Goal: Transaction & Acquisition: Purchase product/service

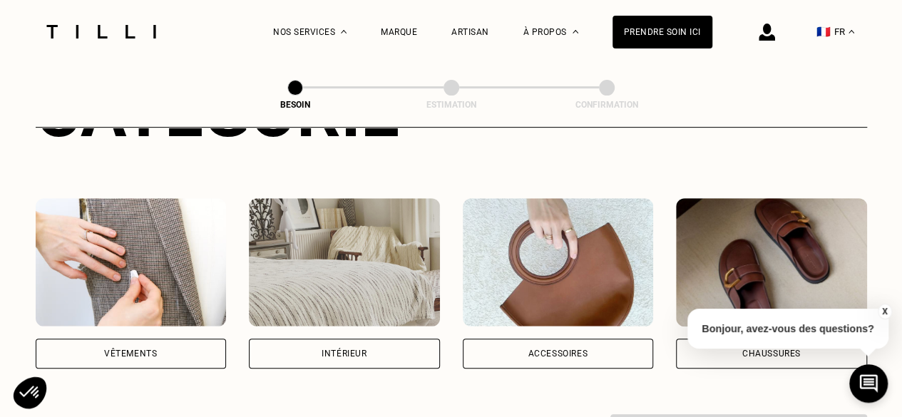
scroll to position [265, 0]
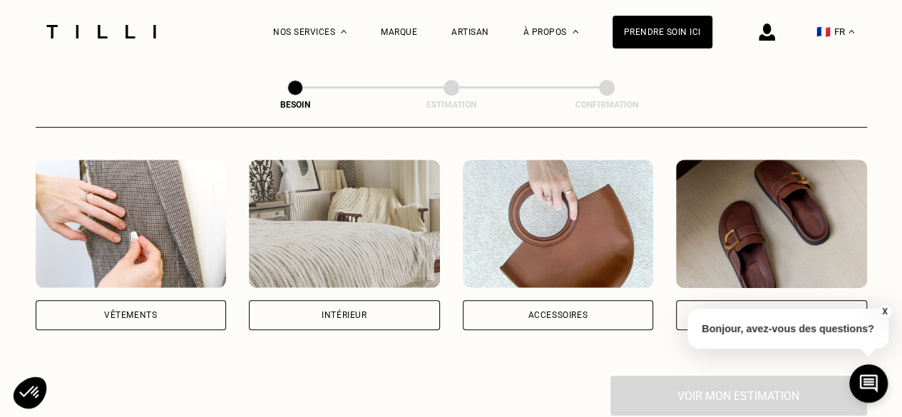
click at [599, 227] on img at bounding box center [558, 224] width 191 height 128
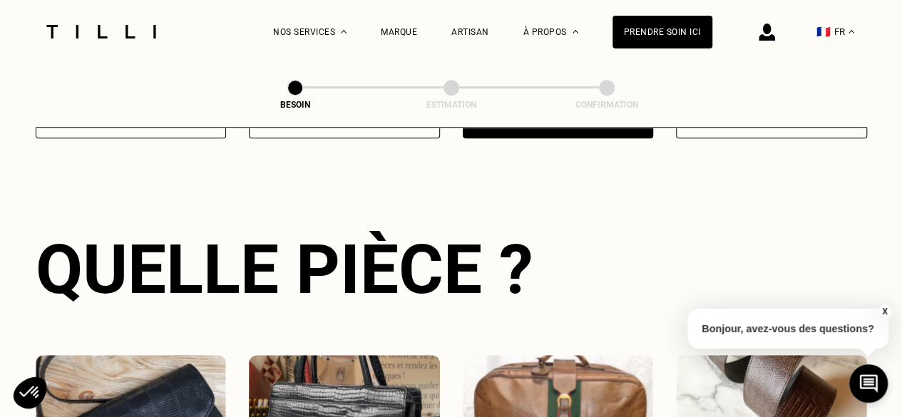
scroll to position [466, 0]
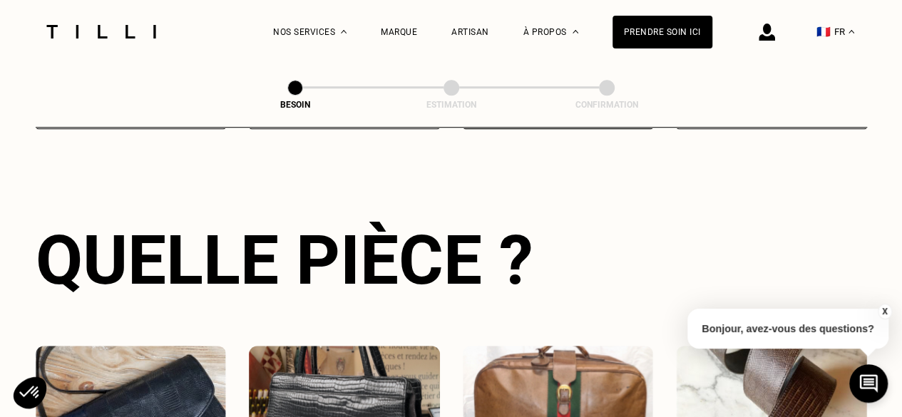
click at [882, 309] on button "X" at bounding box center [884, 312] width 14 height 16
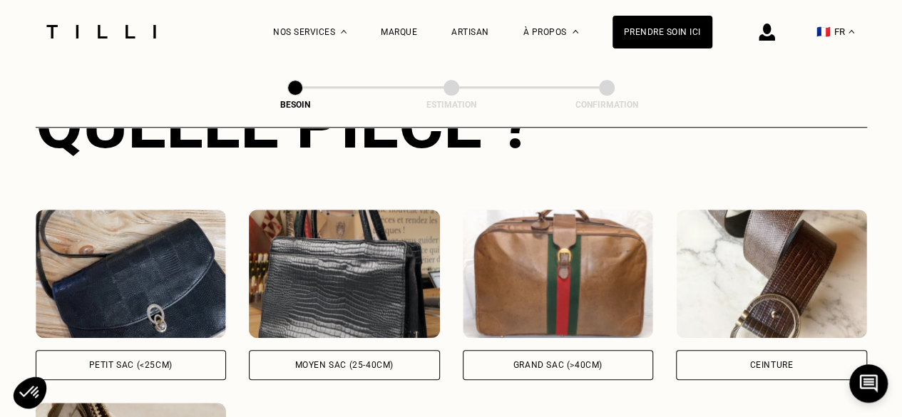
scroll to position [607, 0]
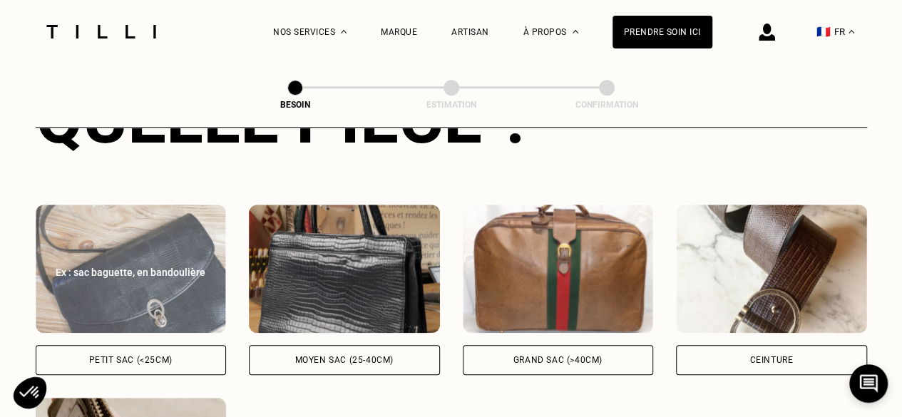
click at [188, 265] on div "Ex : sac baguette, en bandoulière" at bounding box center [131, 272] width 160 height 14
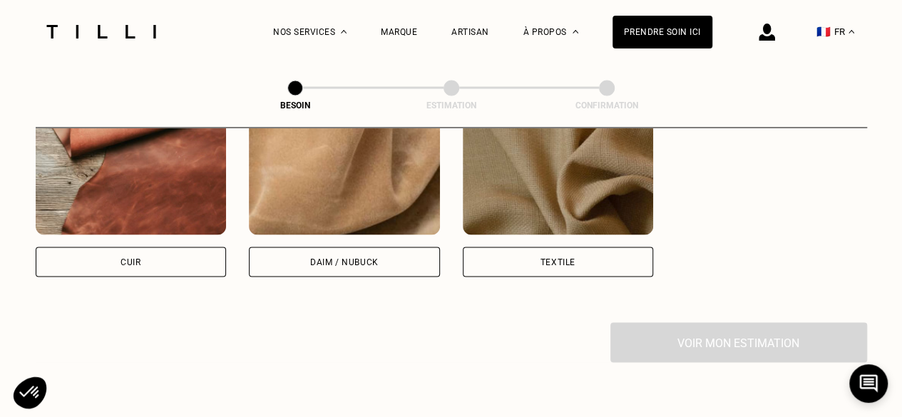
scroll to position [1291, 0]
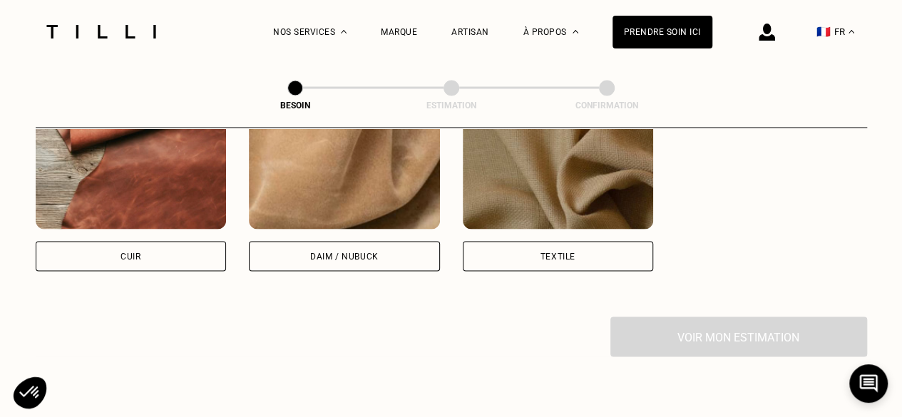
click at [172, 241] on div "Cuir" at bounding box center [131, 256] width 191 height 30
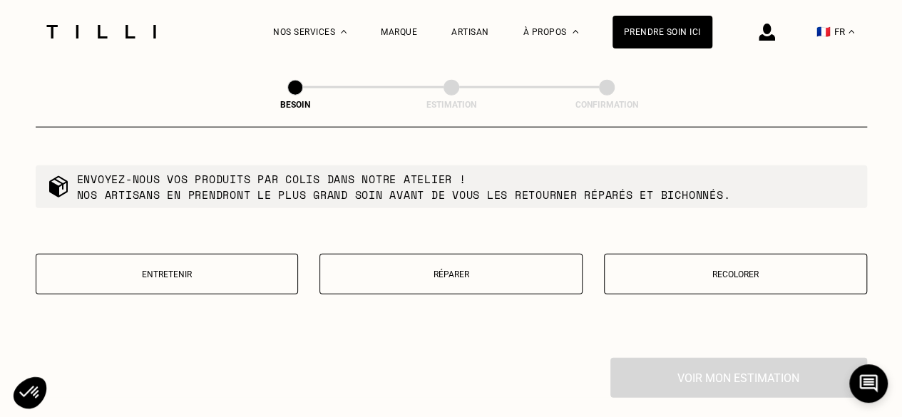
scroll to position [1627, 0]
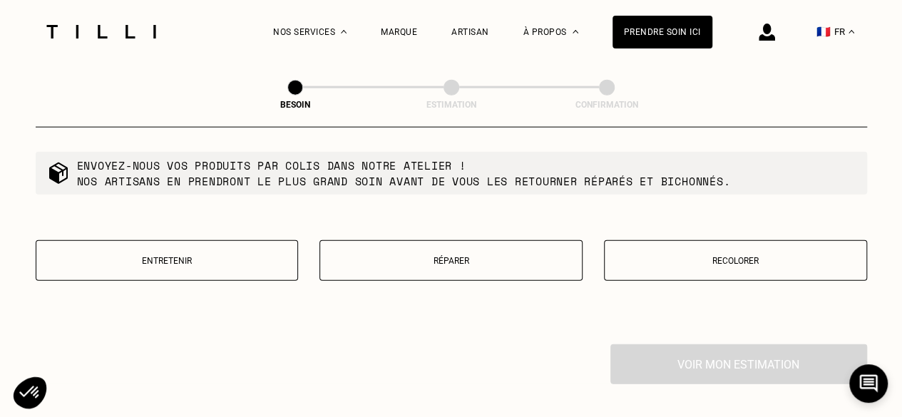
click at [720, 256] on p "Recolorer" at bounding box center [734, 261] width 247 height 10
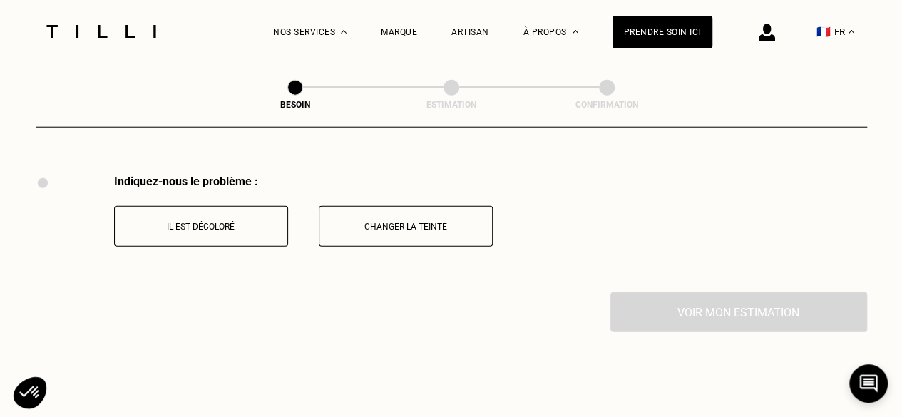
scroll to position [1802, 0]
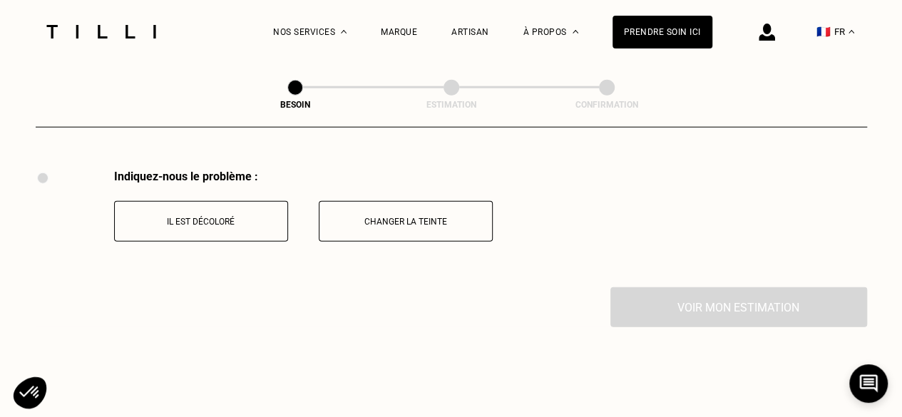
click at [440, 217] on p "Changer la teinte" at bounding box center [405, 222] width 158 height 10
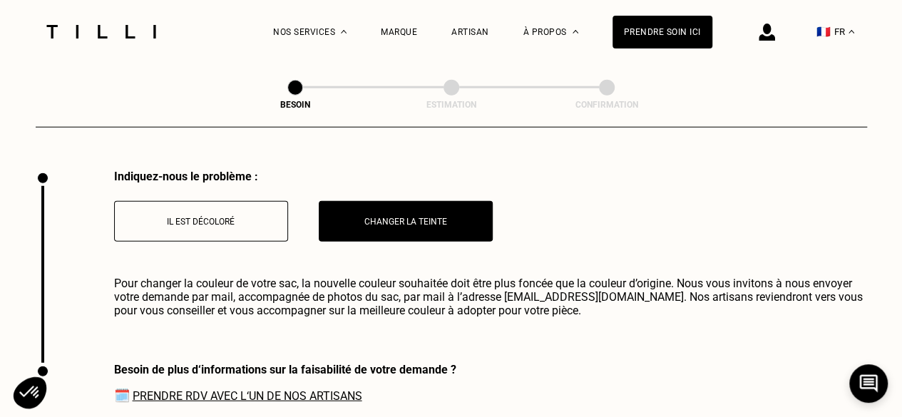
click at [229, 217] on p "Il est décoloré" at bounding box center [201, 222] width 158 height 10
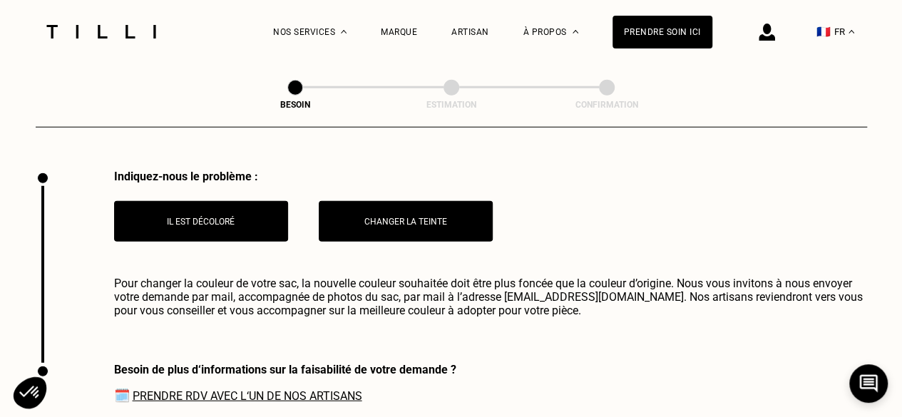
click at [393, 217] on p "Changer la teinte" at bounding box center [405, 222] width 158 height 10
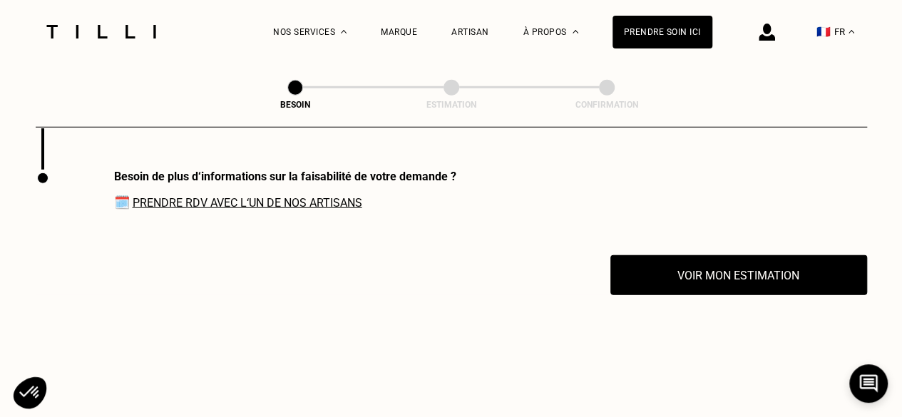
scroll to position [1920, 0]
select select "FR"
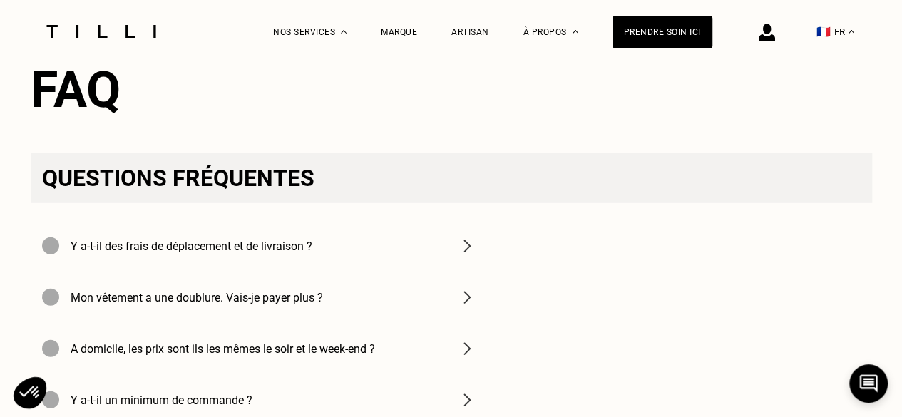
scroll to position [2121, 0]
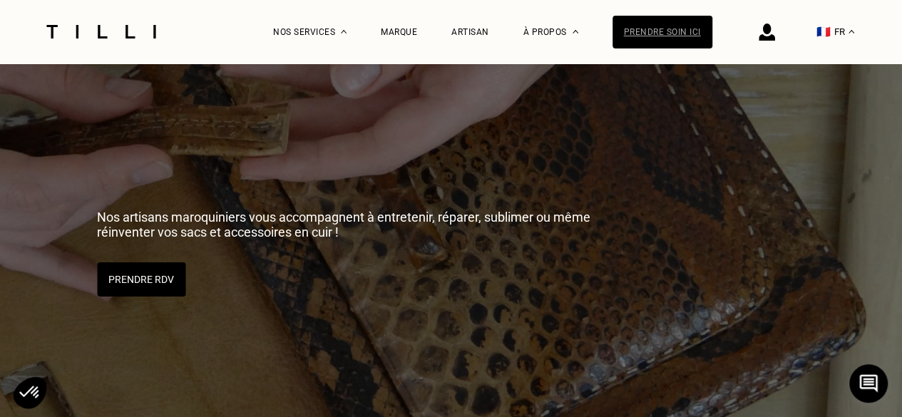
click at [688, 26] on div "Prendre soin ici" at bounding box center [662, 32] width 100 height 33
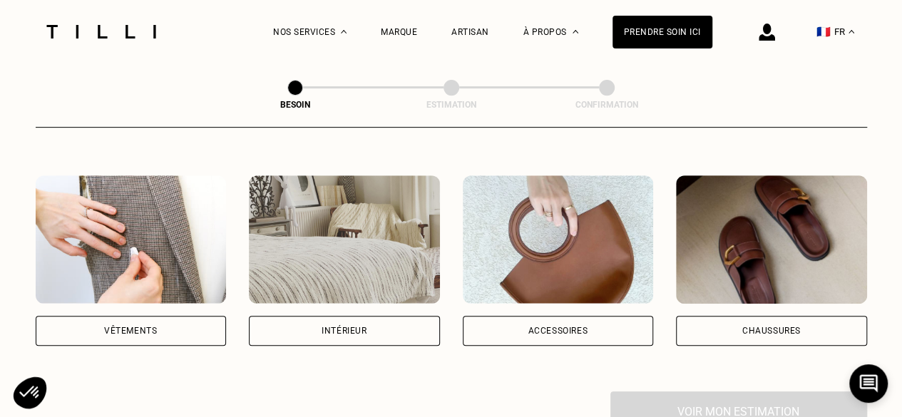
scroll to position [269, 0]
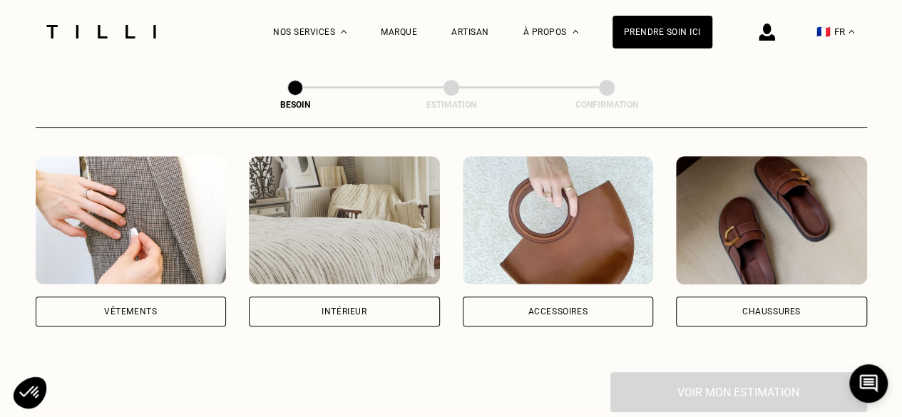
click at [554, 215] on img at bounding box center [558, 220] width 191 height 128
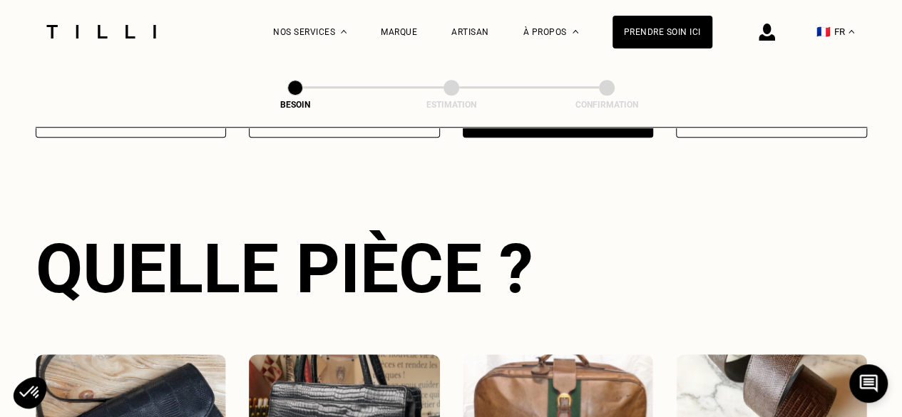
scroll to position [466, 0]
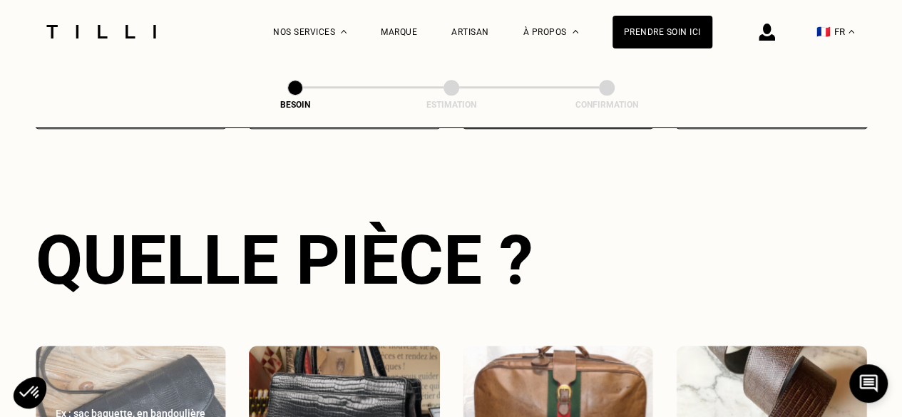
click at [162, 374] on img at bounding box center [131, 410] width 191 height 128
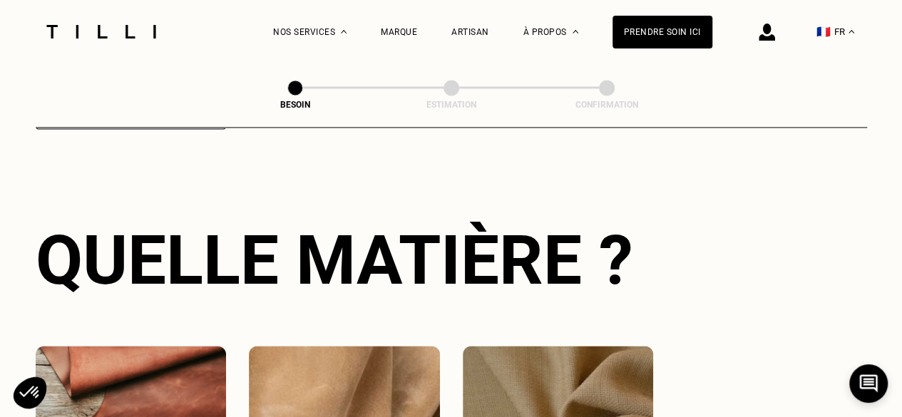
scroll to position [1048, 0]
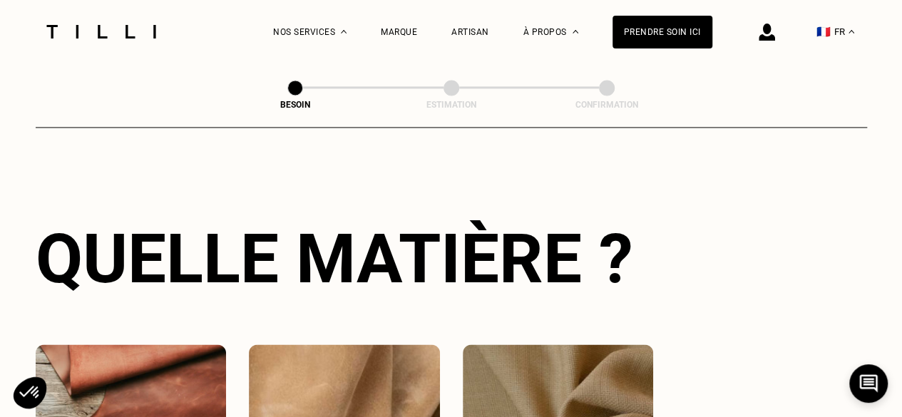
click at [149, 369] on img at bounding box center [131, 408] width 191 height 128
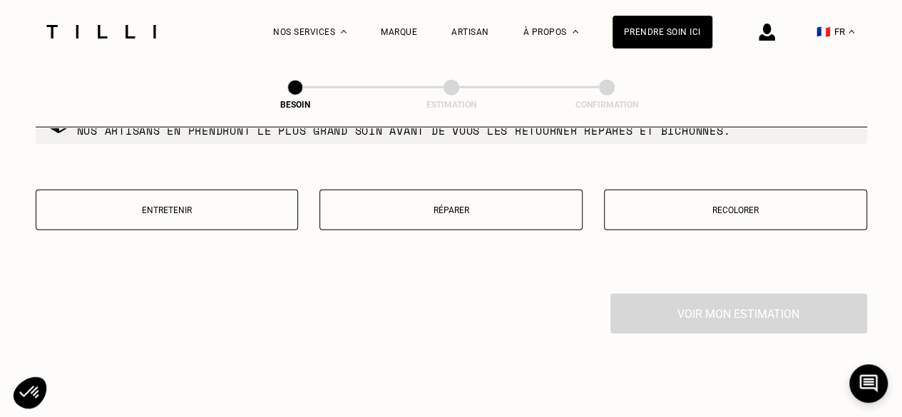
scroll to position [1695, 0]
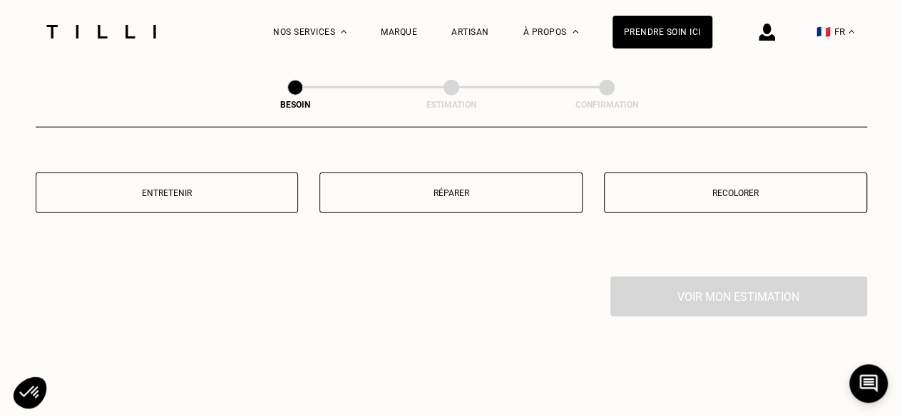
click at [225, 188] on p "Entretenir" at bounding box center [166, 193] width 247 height 10
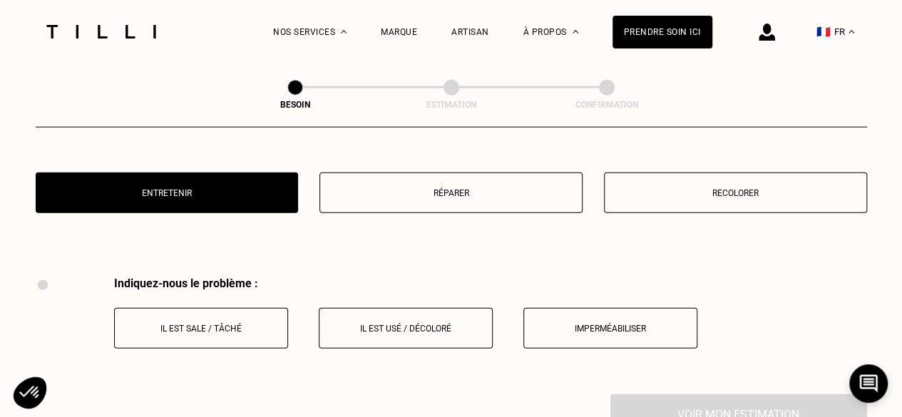
scroll to position [1802, 0]
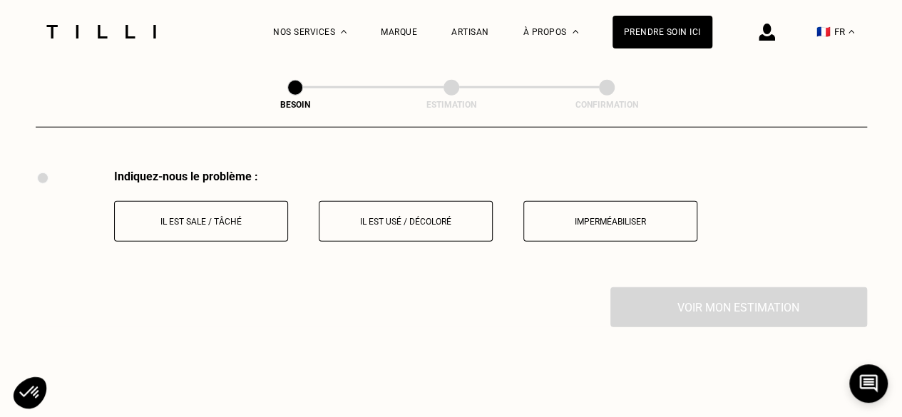
click at [207, 218] on button "Il est sale / tâché" at bounding box center [201, 221] width 174 height 41
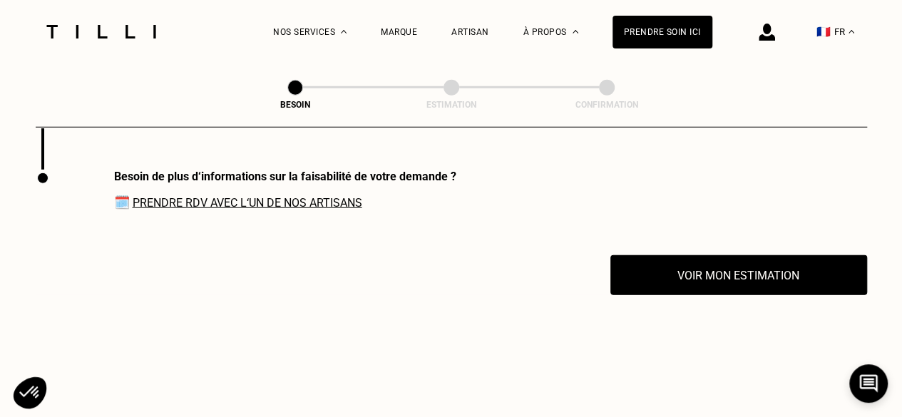
scroll to position [1920, 0]
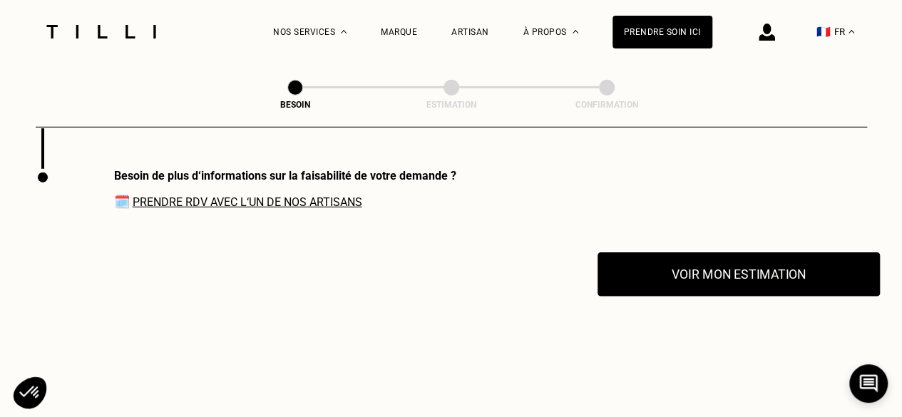
click at [776, 271] on button "Voir mon estimation" at bounding box center [738, 274] width 282 height 44
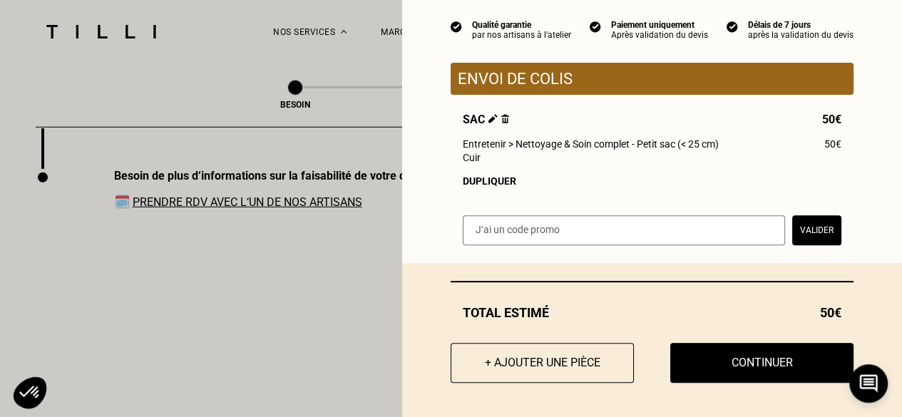
scroll to position [134, 0]
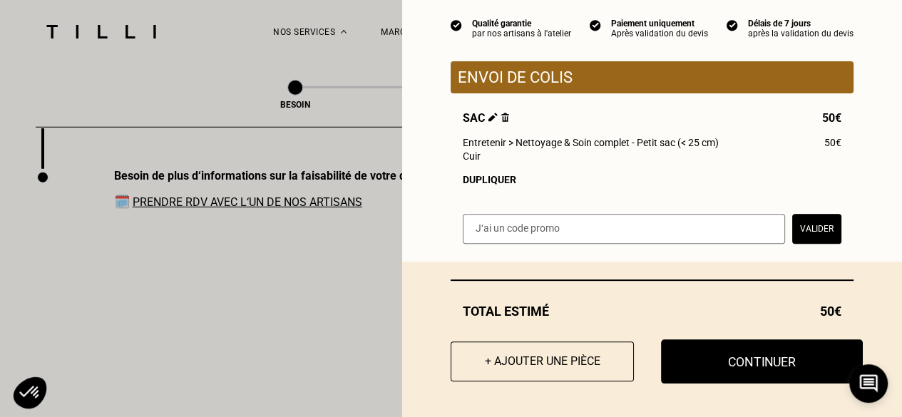
click at [794, 361] on button "Continuer" at bounding box center [762, 361] width 202 height 44
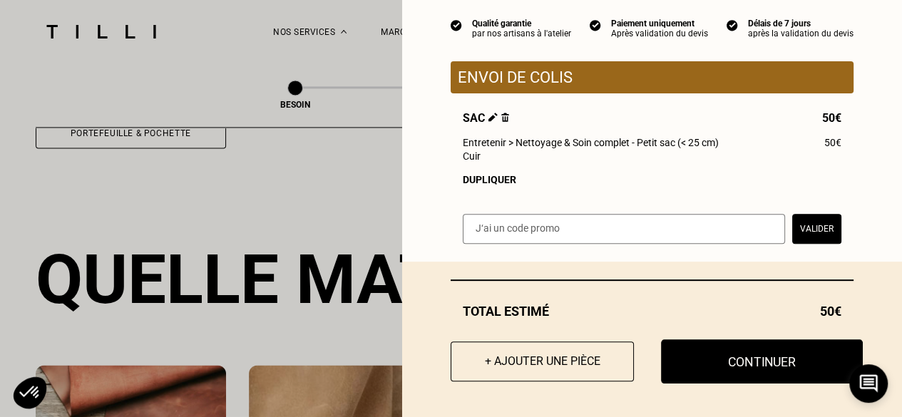
scroll to position [94, 0]
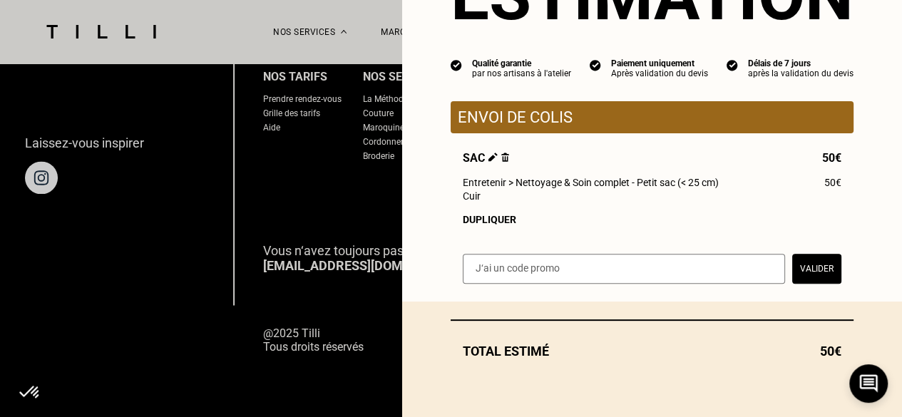
select select "FR"
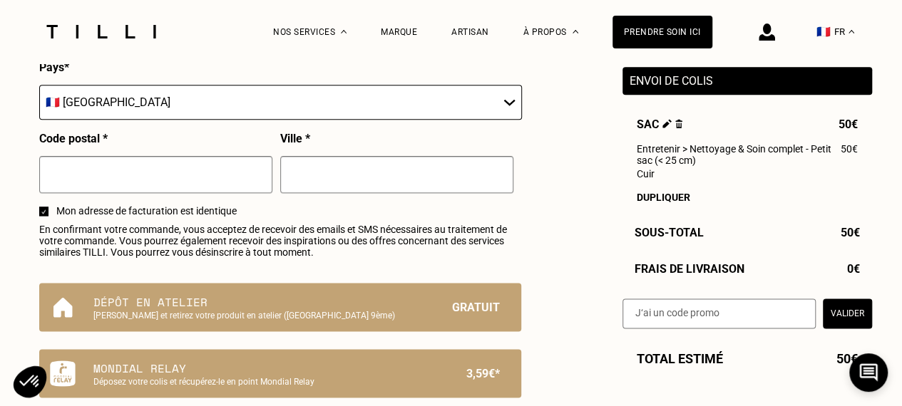
scroll to position [793, 0]
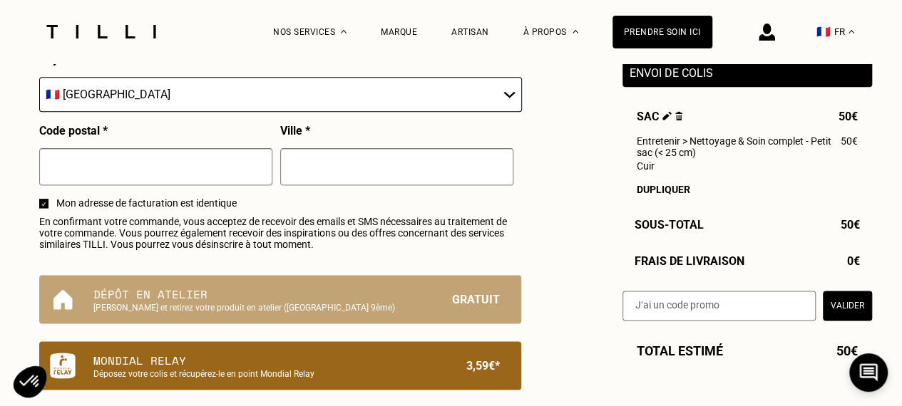
click at [495, 365] on p "3,59€*" at bounding box center [482, 365] width 33 height 27
